Goal: Task Accomplishment & Management: Manage account settings

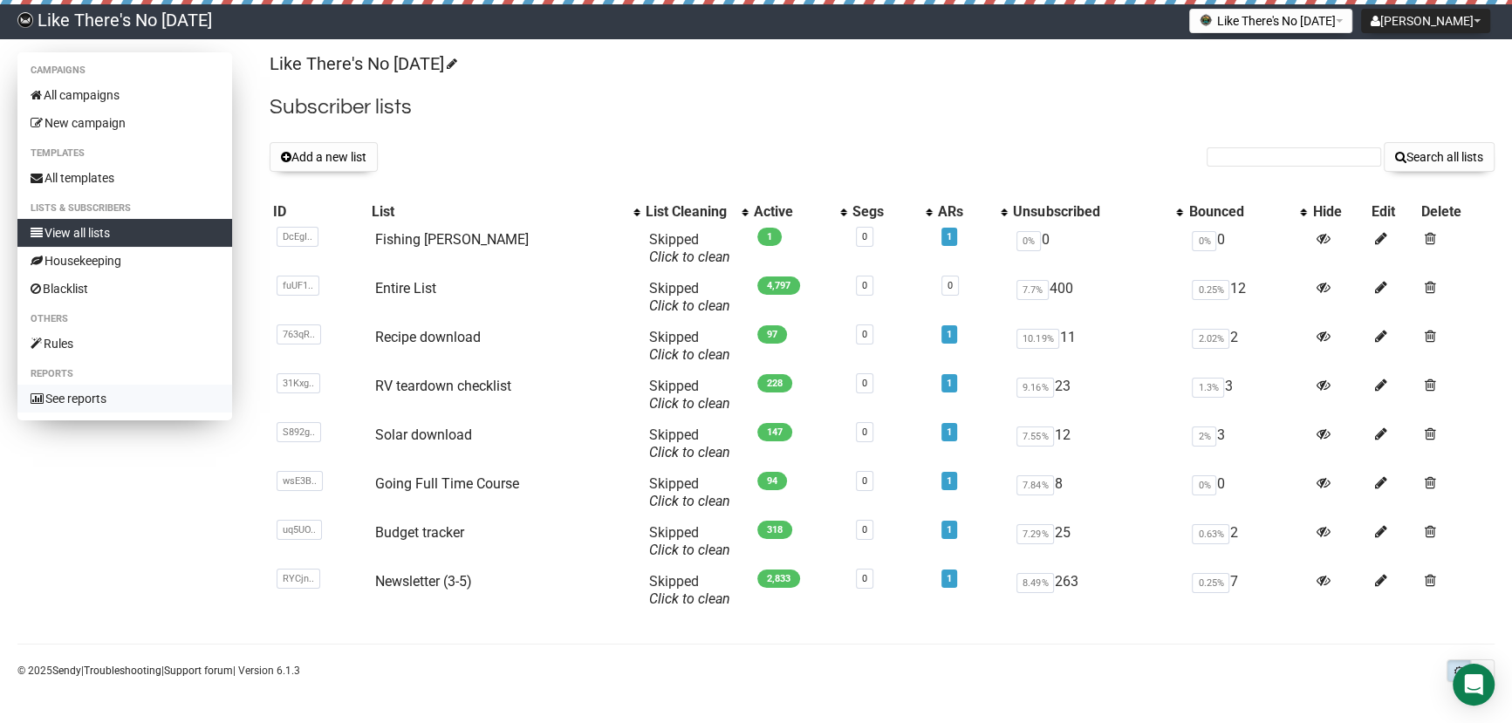
click at [105, 403] on link "See reports" at bounding box center [124, 399] width 215 height 28
click at [1151, 149] on div "Add a new list Search all lists" at bounding box center [882, 157] width 1225 height 30
click at [1432, 238] on span at bounding box center [1430, 238] width 11 height 15
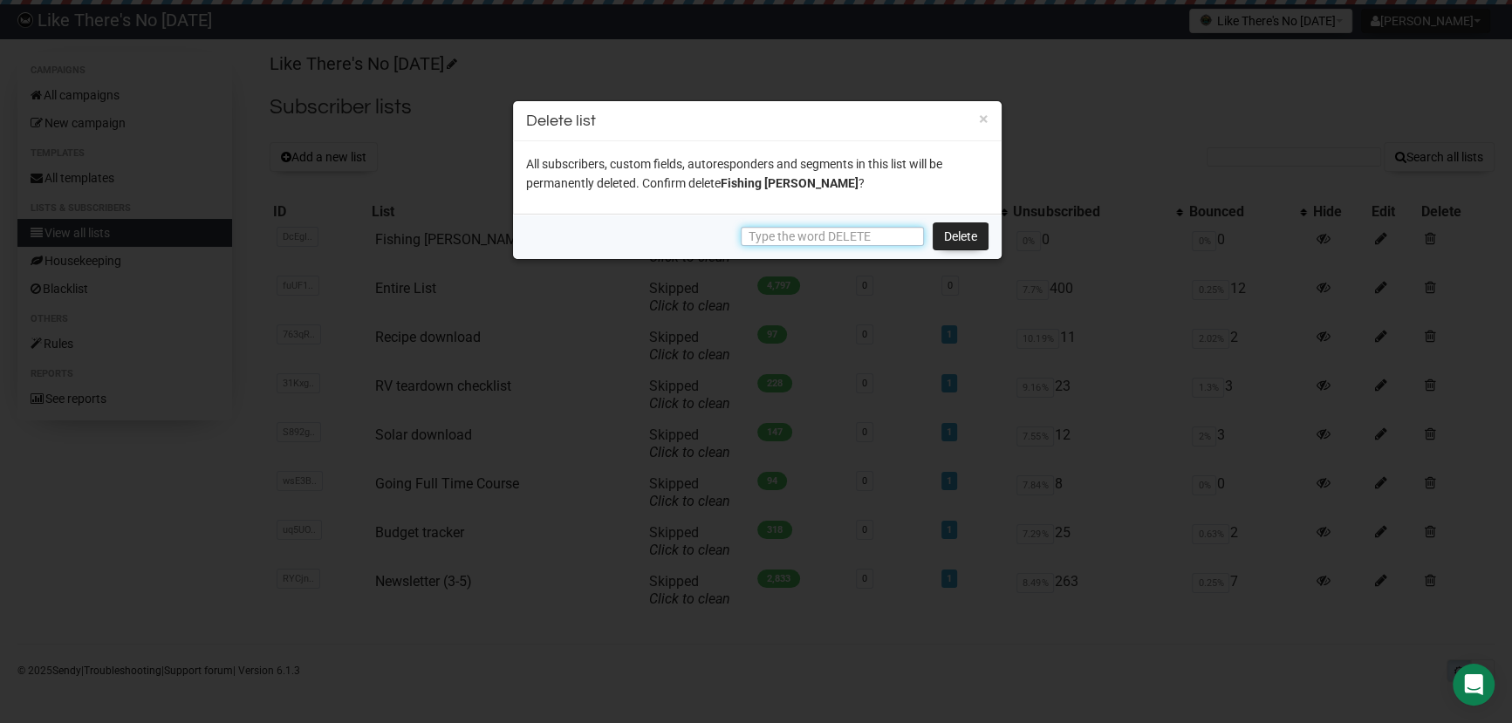
click at [859, 229] on input "text" at bounding box center [832, 236] width 183 height 19
type input "DELETE"
click at [973, 233] on link "Delete" at bounding box center [961, 236] width 56 height 28
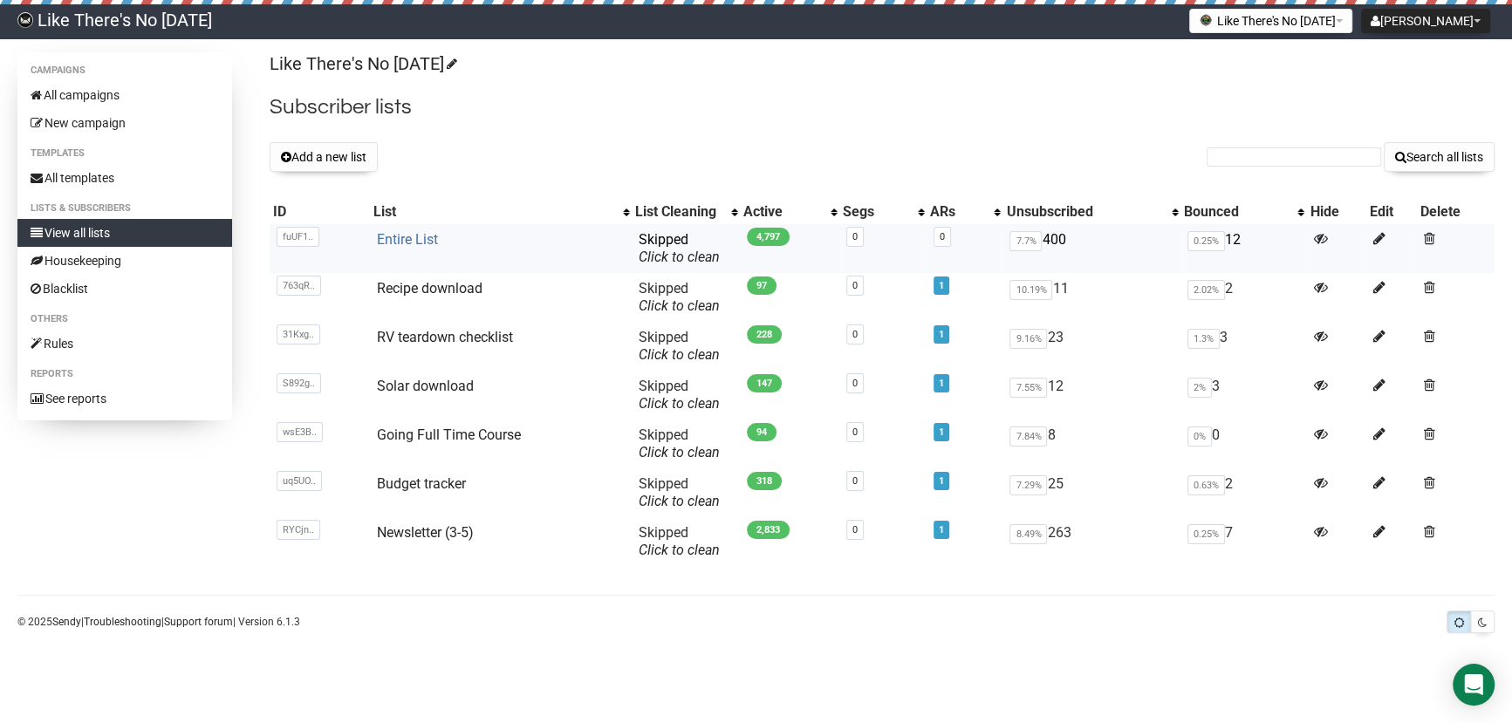
click at [422, 238] on link "Entire List" at bounding box center [407, 239] width 61 height 17
click at [469, 282] on link "Recipe download" at bounding box center [430, 288] width 106 height 17
